Goal: Task Accomplishment & Management: Manage account settings

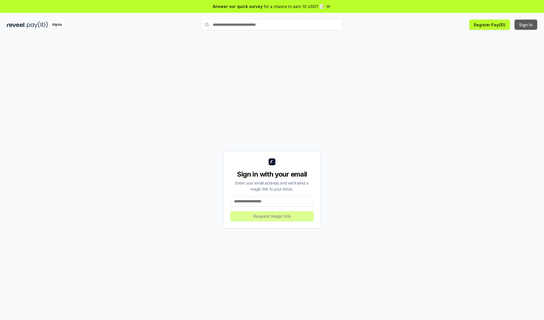
click at [526, 25] on button "Sign In" at bounding box center [525, 25] width 23 height 10
type input "**********"
click at [272, 216] on button "Request magic link" at bounding box center [271, 216] width 83 height 10
